Goal: Use online tool/utility: Utilize a website feature to perform a specific function

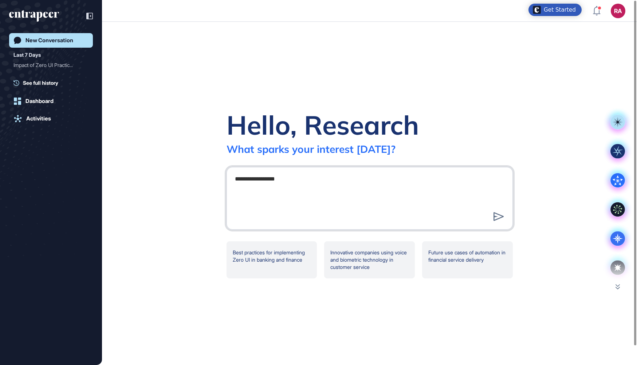
type textarea "**********"
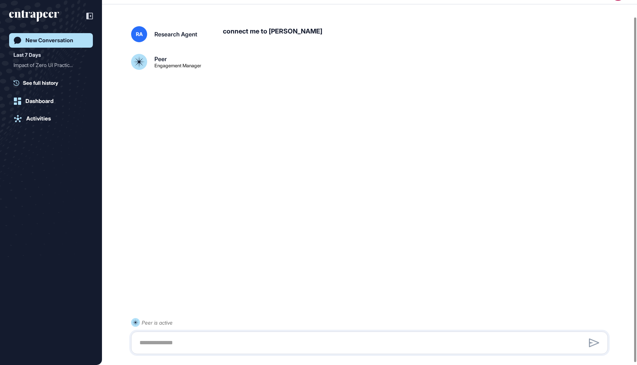
scroll to position [20, 0]
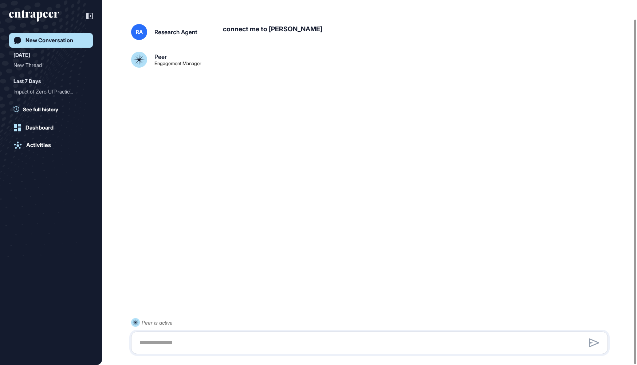
click at [179, 33] on div "Research Agent" at bounding box center [175, 32] width 43 height 6
click at [167, 64] on div "Engagement Manager" at bounding box center [177, 63] width 47 height 5
click at [53, 16] on icon "entrapeer-logo" at bounding box center [34, 16] width 50 height 12
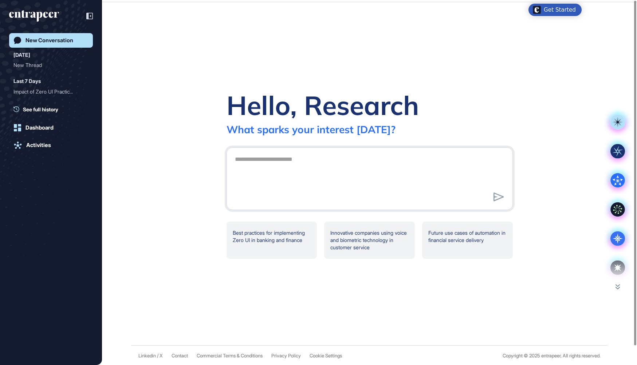
scroll to position [0, 0]
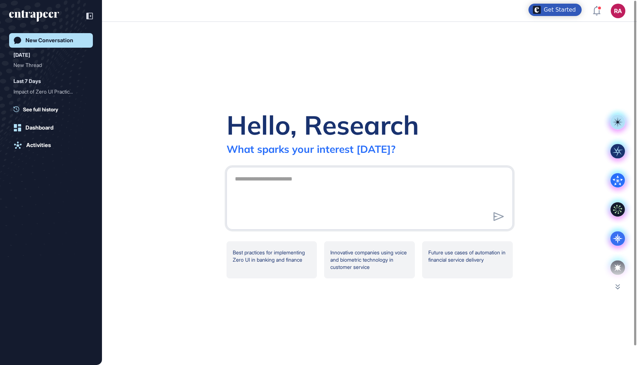
click at [617, 283] on div "Hello, Research What sparks your interest today? Best practices for implementin…" at bounding box center [369, 194] width 535 height 344
click at [617, 286] on icon at bounding box center [618, 286] width 4 height 5
click at [614, 240] on icon at bounding box center [618, 238] width 15 height 15
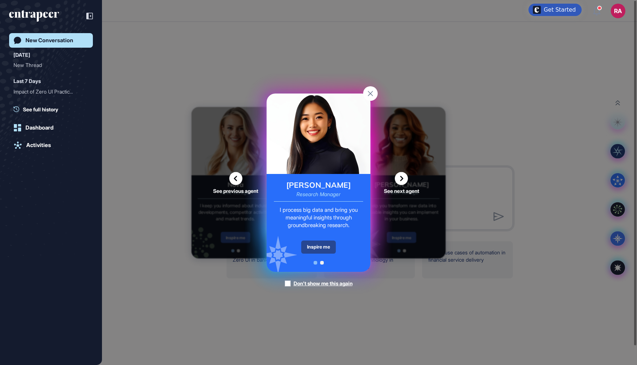
click at [324, 246] on div "Inspire me" at bounding box center [318, 247] width 35 height 13
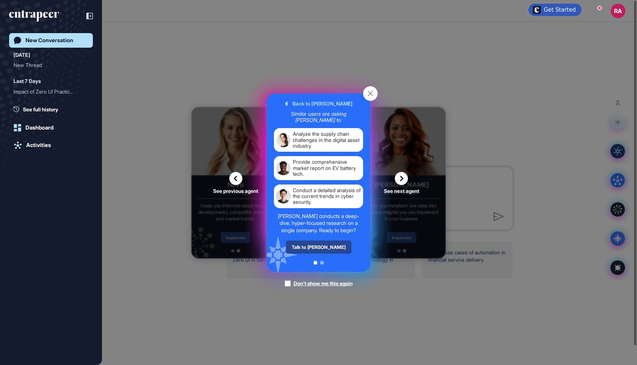
click at [323, 248] on div "Talk to Reese" at bounding box center [319, 247] width 66 height 13
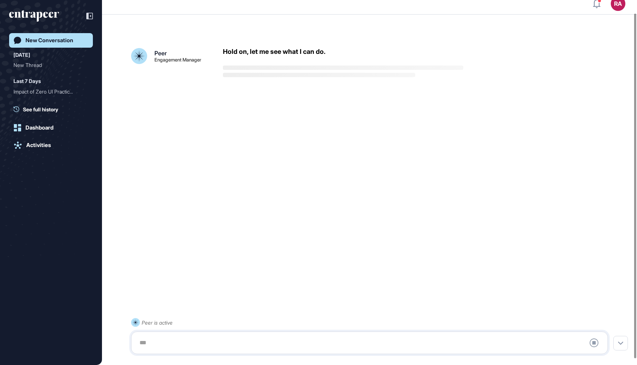
scroll to position [20, 0]
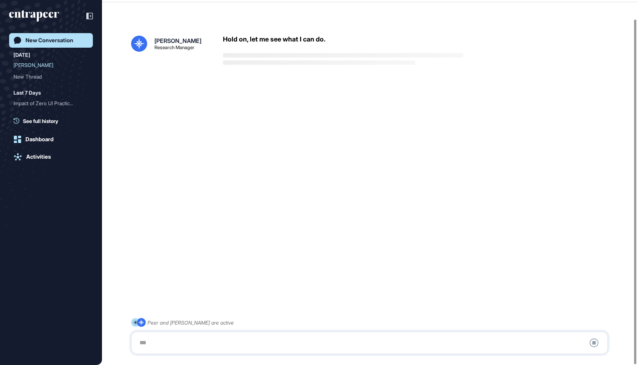
click at [187, 342] on div at bounding box center [369, 343] width 469 height 15
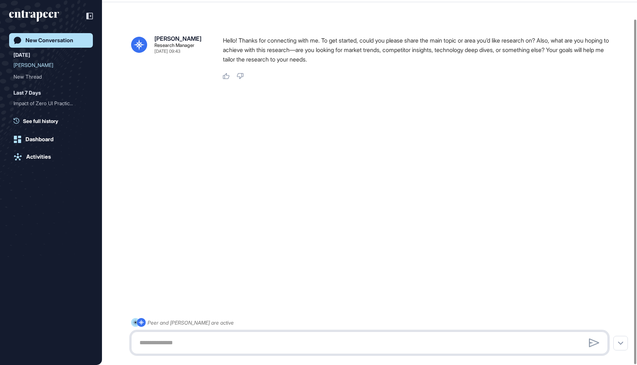
click at [183, 344] on textarea at bounding box center [369, 343] width 469 height 15
paste textarea "**********"
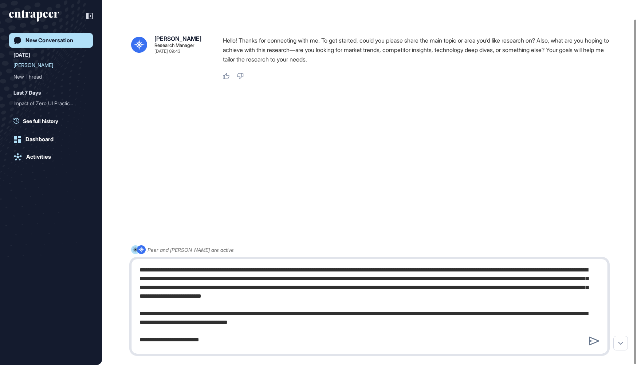
click at [387, 289] on textarea at bounding box center [369, 306] width 469 height 87
type textarea "**********"
click at [596, 338] on icon at bounding box center [594, 341] width 11 height 9
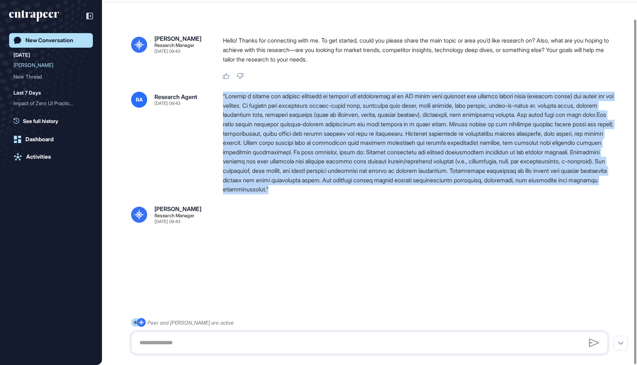
drag, startPoint x: 539, startPoint y: 189, endPoint x: 219, endPoint y: 98, distance: 333.0
click at [219, 98] on div "RA Research Agent Aug 22, 2025 09:43" at bounding box center [369, 143] width 477 height 103
copy div "“Conduct a market and methods research to support the development of an AI mode…"
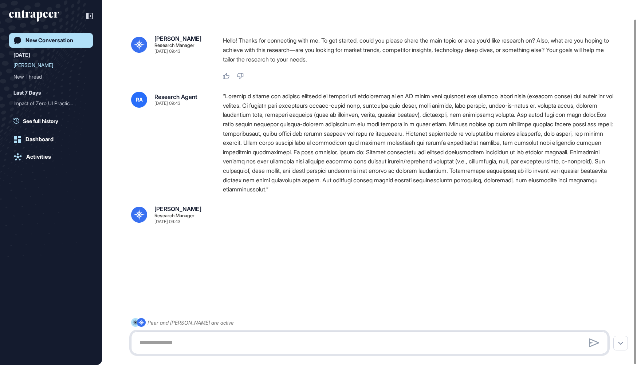
click at [174, 339] on textarea at bounding box center [369, 343] width 469 height 15
paste textarea "**********"
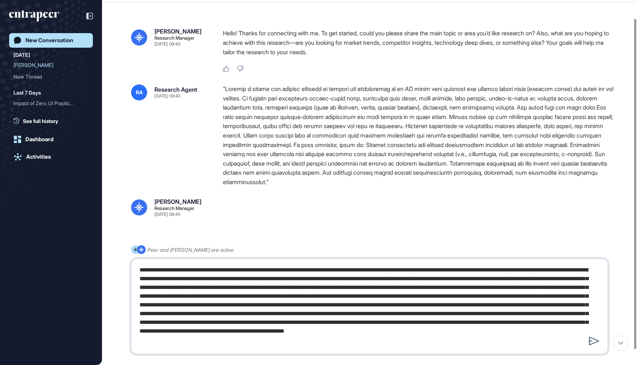
scroll to position [2, 0]
type textarea "**********"
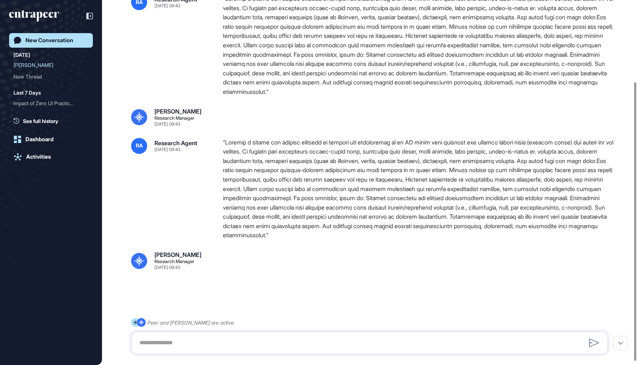
scroll to position [0, 0]
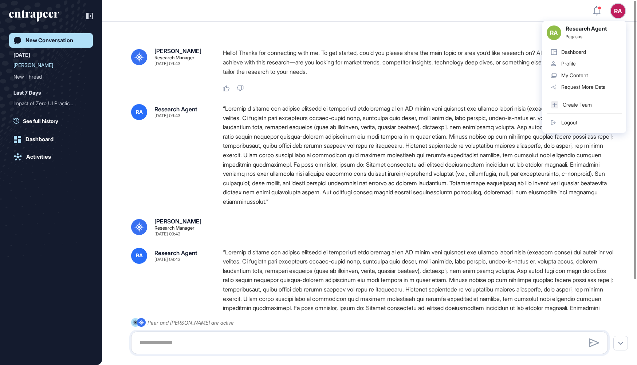
click at [565, 121] on div "Logout" at bounding box center [569, 123] width 16 height 6
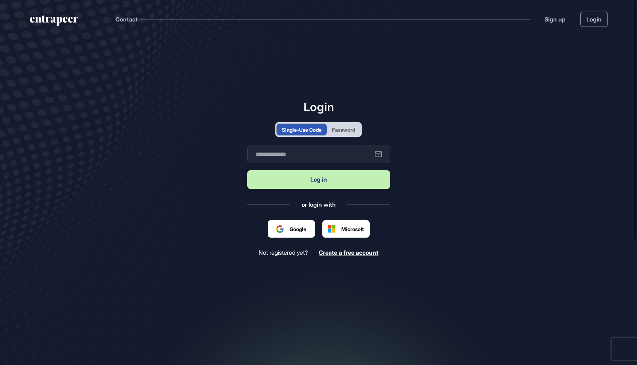
click at [349, 132] on div "Password" at bounding box center [343, 130] width 23 height 8
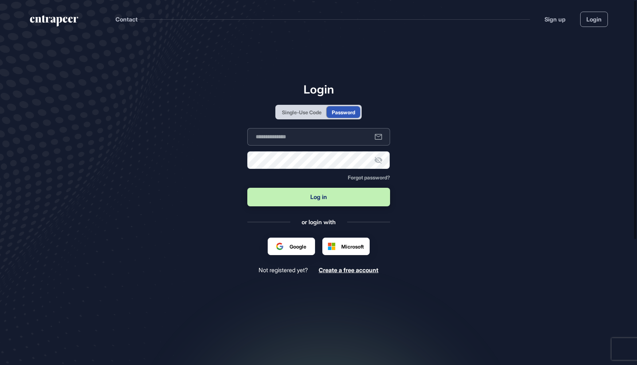
click at [330, 139] on input "text" at bounding box center [318, 136] width 143 height 17
type input "**********"
click at [331, 198] on button "Log in" at bounding box center [318, 197] width 143 height 19
